Goal: Transaction & Acquisition: Book appointment/travel/reservation

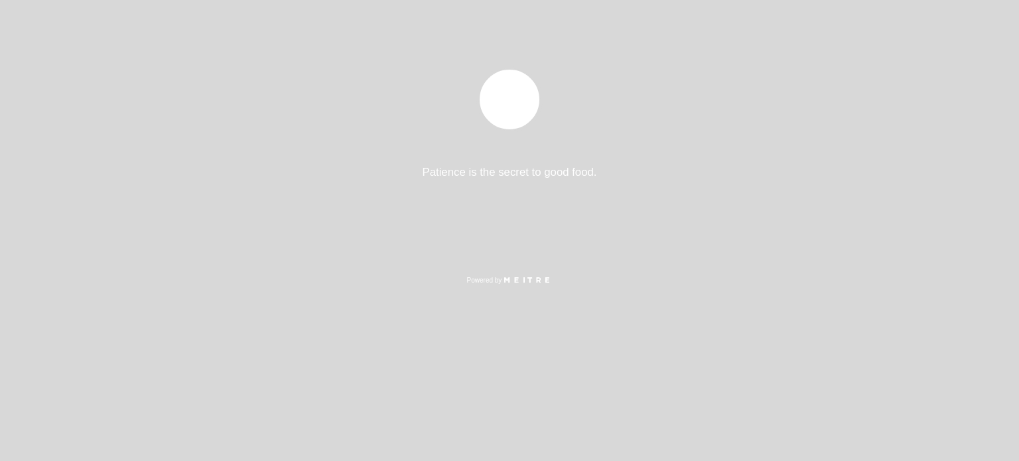
select select "pt"
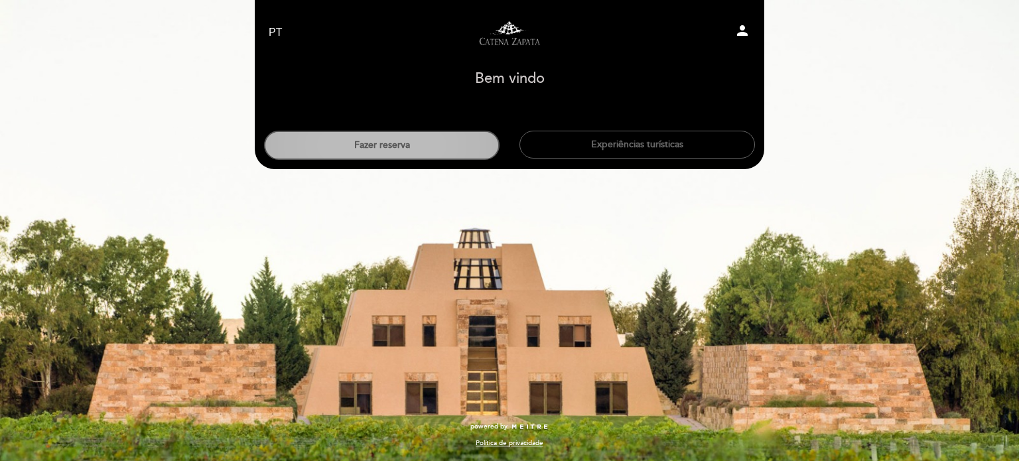
click at [407, 143] on button "Fazer reserva" at bounding box center [382, 145] width 236 height 29
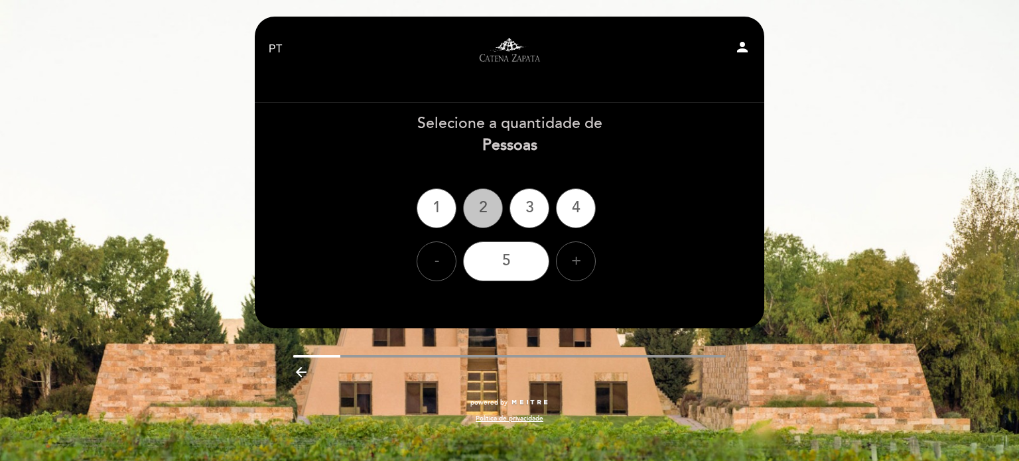
click at [487, 201] on div "2" at bounding box center [483, 208] width 40 height 40
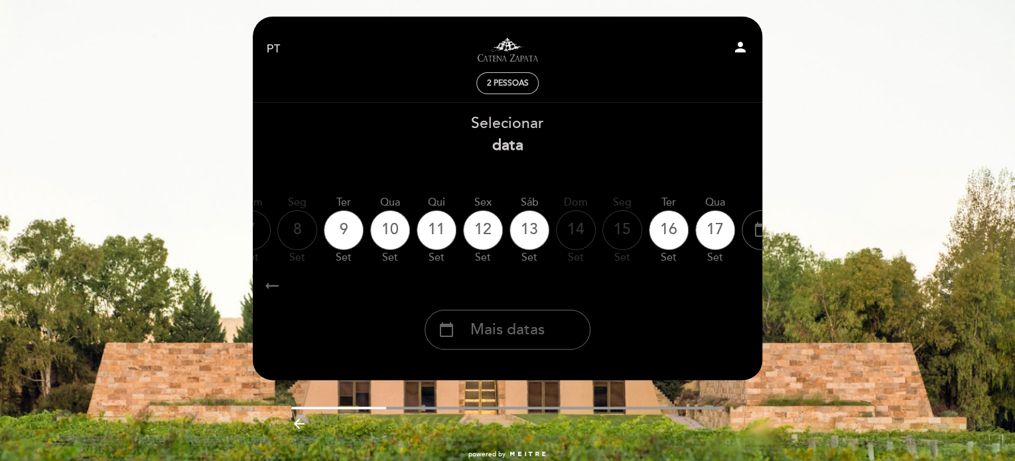
scroll to position [0, 390]
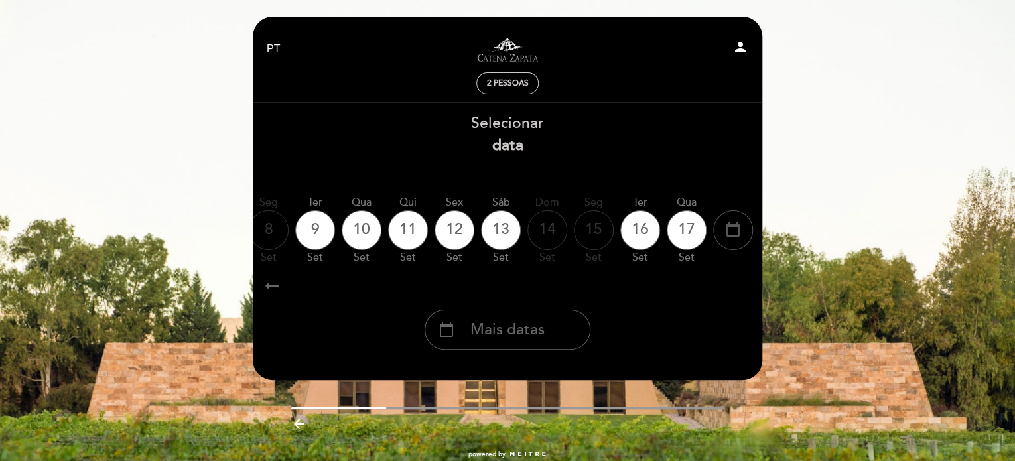
click at [738, 233] on icon "calendar_today" at bounding box center [733, 229] width 16 height 23
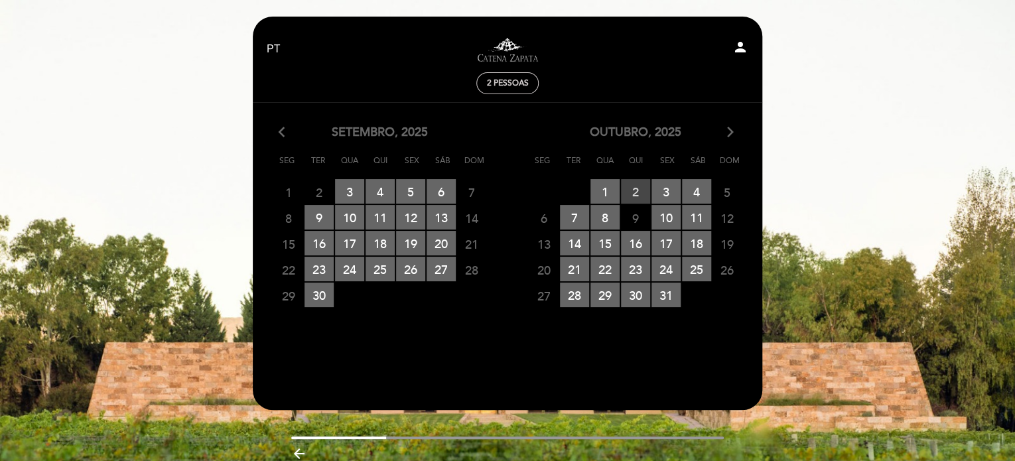
click at [634, 190] on span "2 RESERVAS DISPONÍVEIS" at bounding box center [635, 191] width 29 height 25
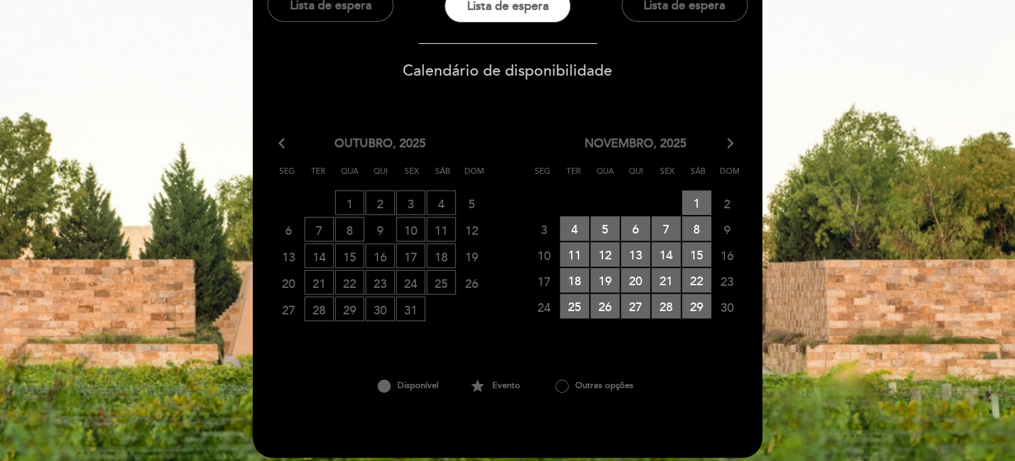
scroll to position [173, 0]
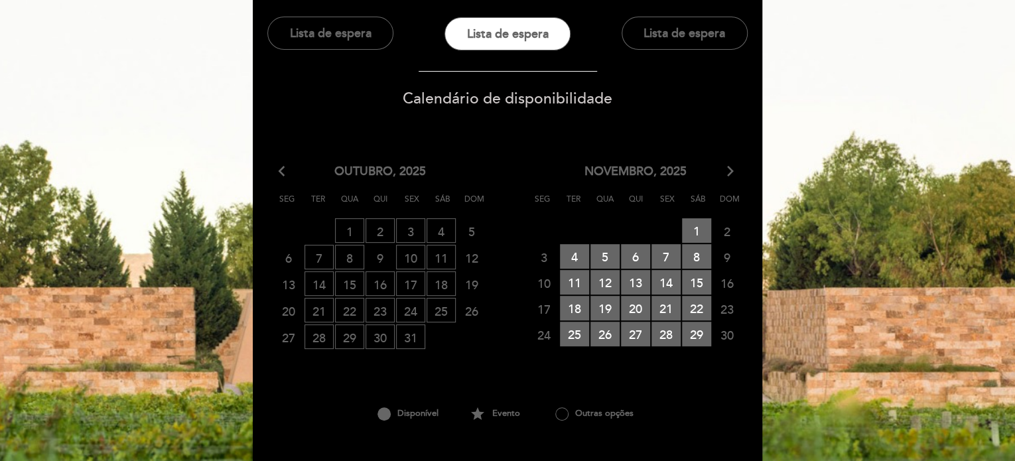
click at [285, 171] on icon "arrow_back_ios" at bounding box center [285, 171] width 12 height 17
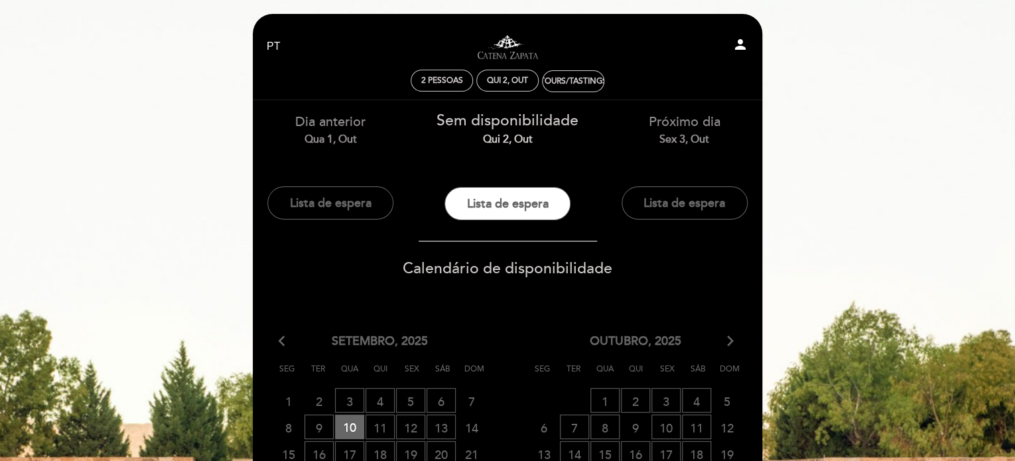
scroll to position [0, 0]
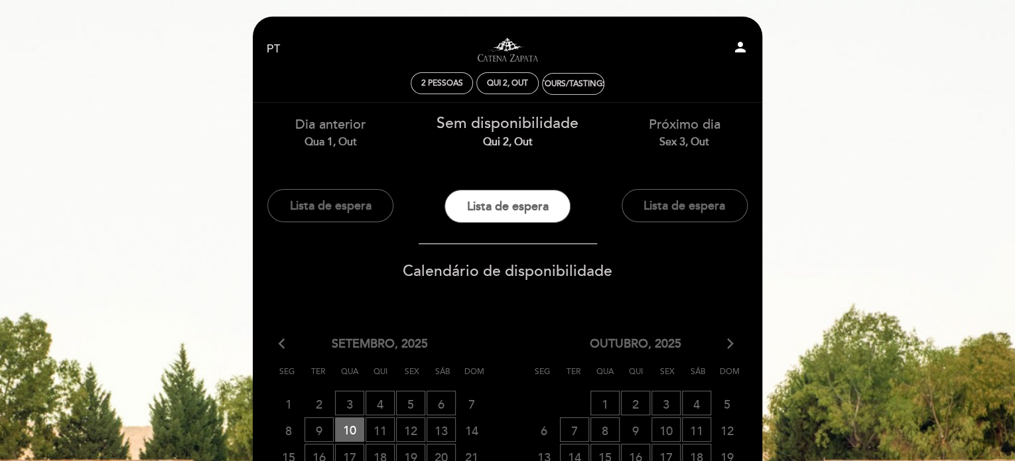
click at [506, 132] on span "Sem disponibilidade" at bounding box center [508, 123] width 142 height 19
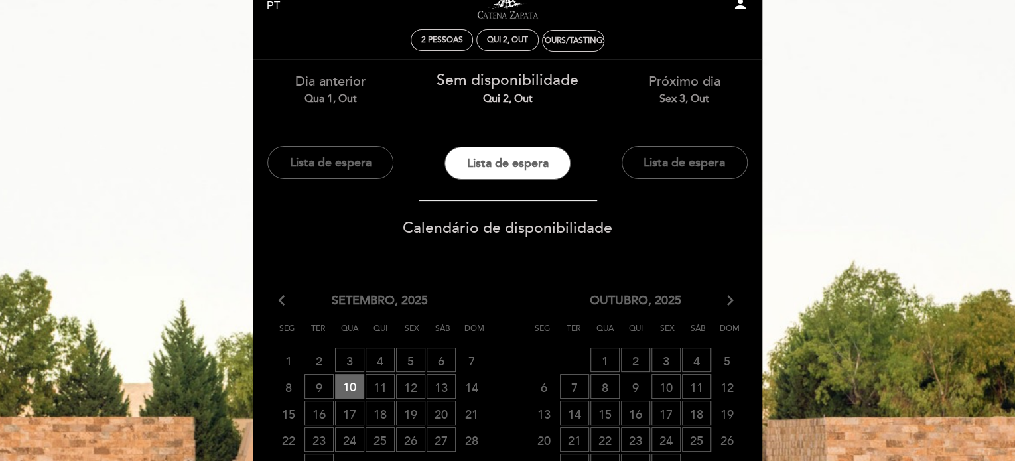
scroll to position [265, 0]
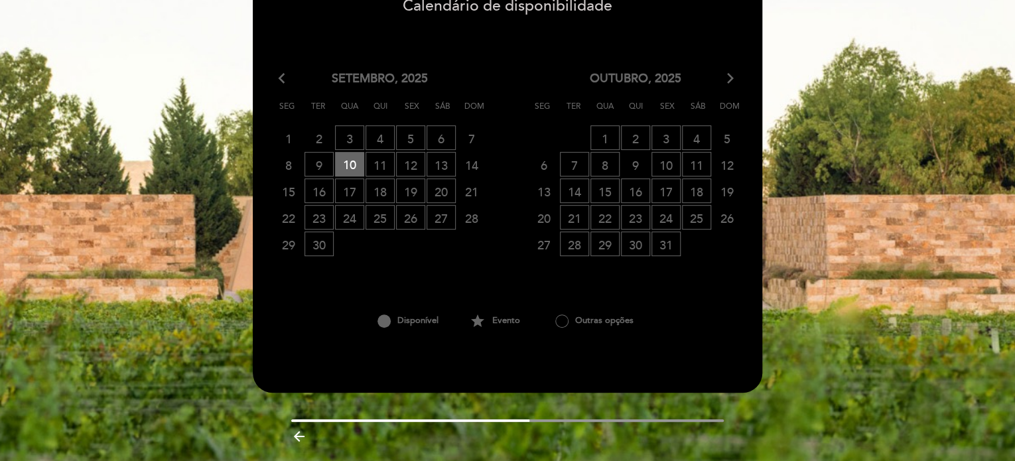
click at [725, 73] on icon "arrow_forward_ios" at bounding box center [731, 78] width 12 height 17
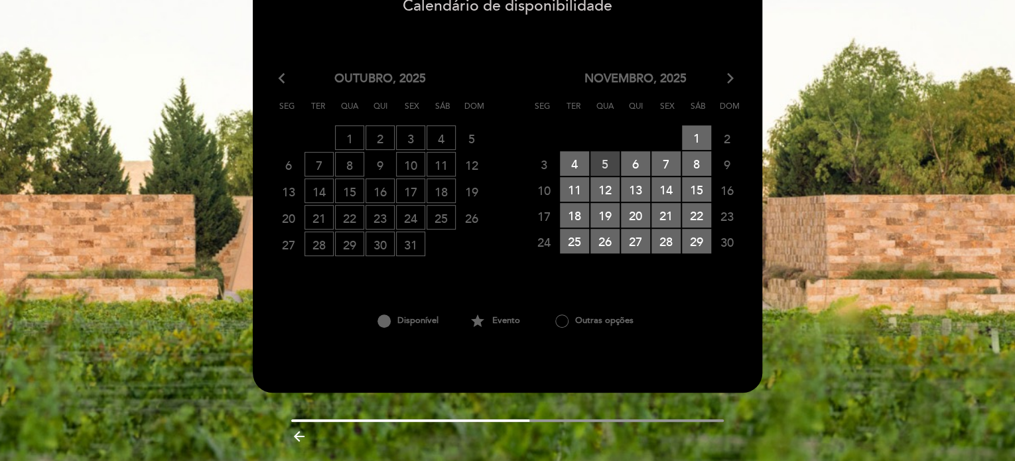
click at [605, 162] on span "5 RESERVAS DISPONÍVEIS" at bounding box center [605, 163] width 29 height 25
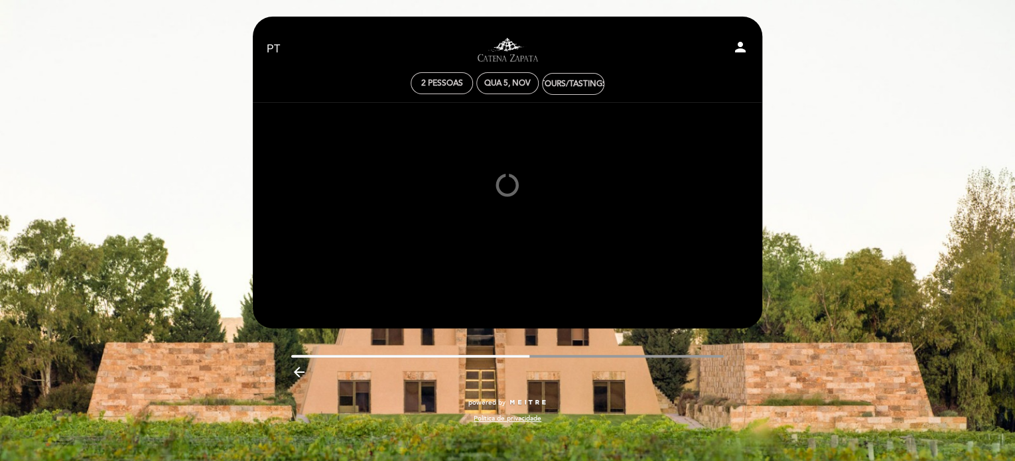
scroll to position [0, 0]
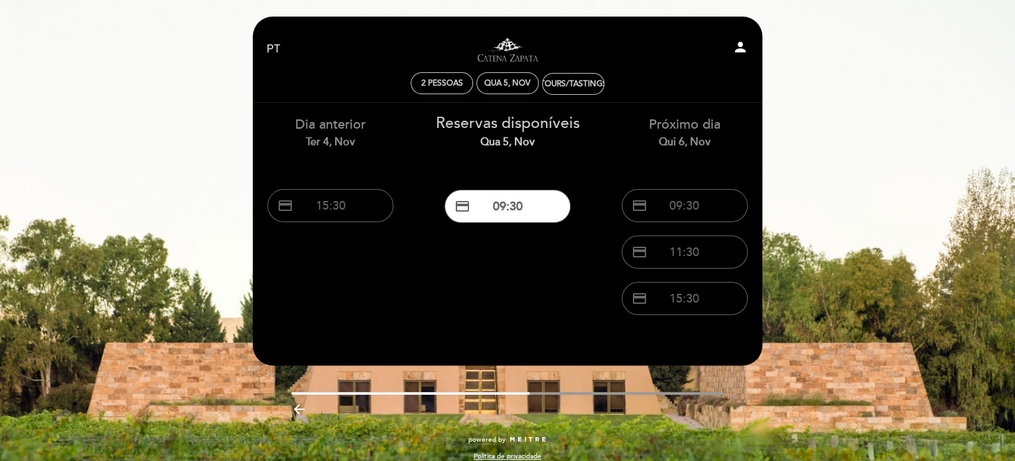
click at [298, 409] on icon "arrow_backward" at bounding box center [299, 409] width 16 height 16
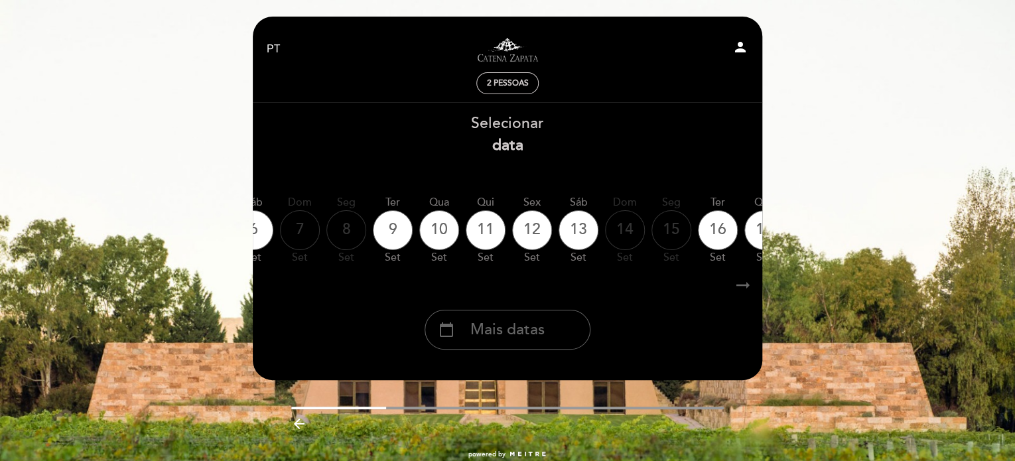
scroll to position [0, 390]
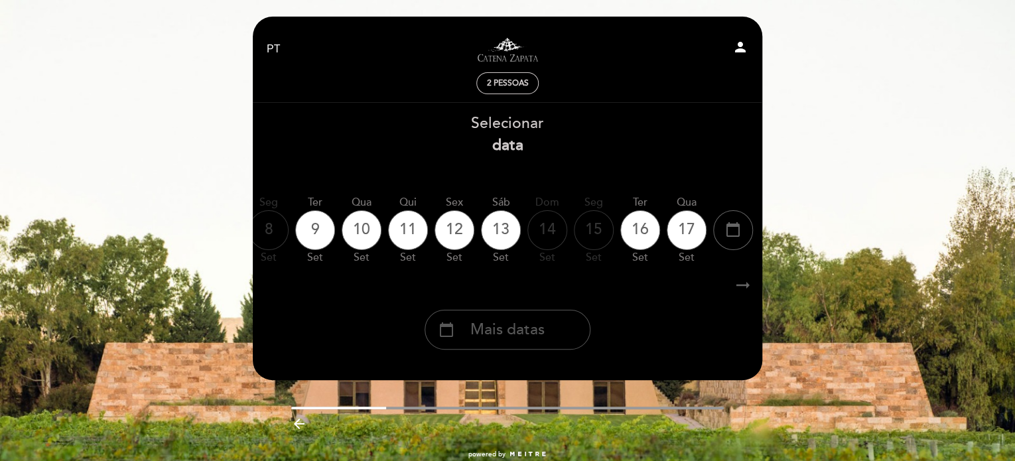
click at [520, 329] on span "Mais datas" at bounding box center [507, 330] width 74 height 22
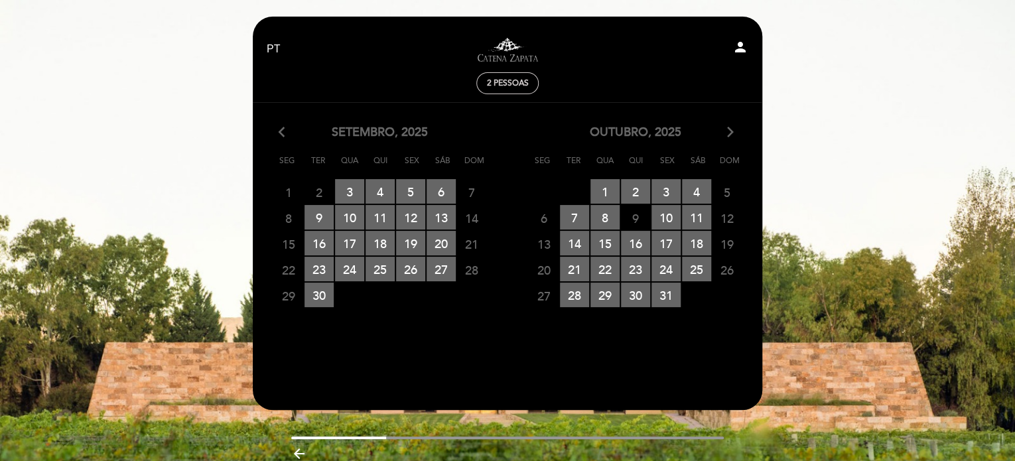
click at [283, 136] on icon "arrow_back_ios" at bounding box center [285, 132] width 12 height 17
click at [694, 188] on span "4 RESERVAS DISPONÍVEIS" at bounding box center [696, 191] width 29 height 25
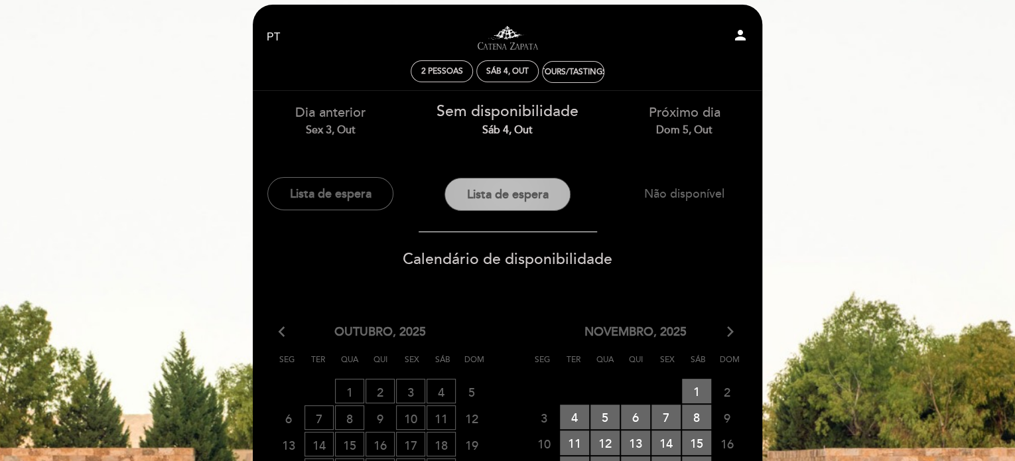
scroll to position [0, 0]
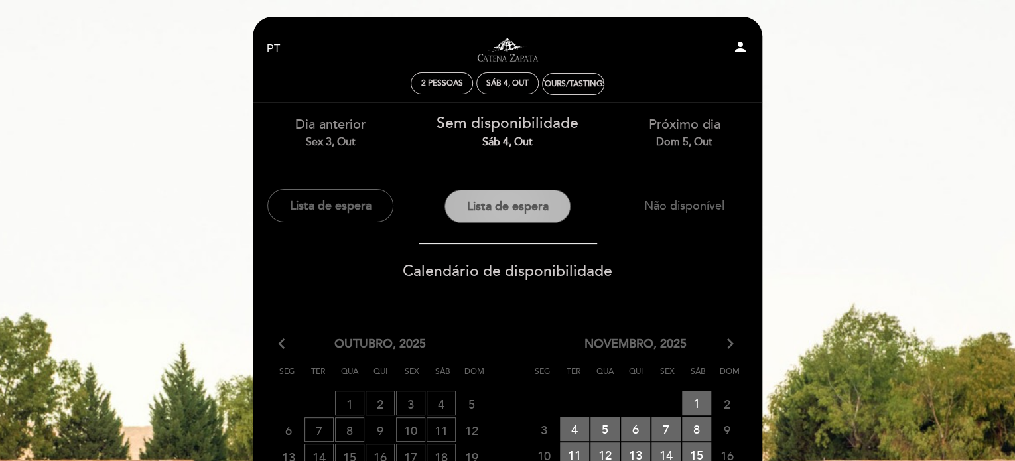
click at [515, 212] on button "Lista de espera" at bounding box center [508, 206] width 126 height 33
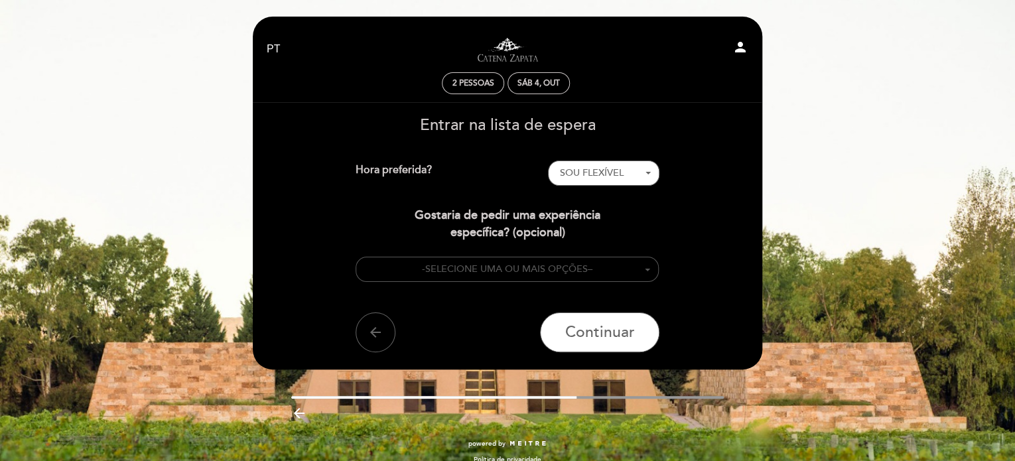
click at [642, 262] on button "- SELECIONE UMA OU MAIS OPÇÕES –" at bounding box center [508, 270] width 304 height 26
